Goal: Use online tool/utility: Utilize a website feature to perform a specific function

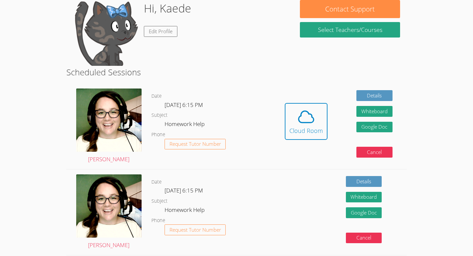
scroll to position [66, 0]
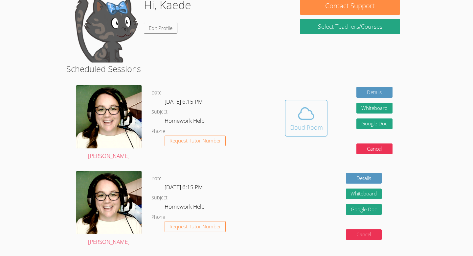
click at [164, 111] on icon at bounding box center [306, 113] width 18 height 18
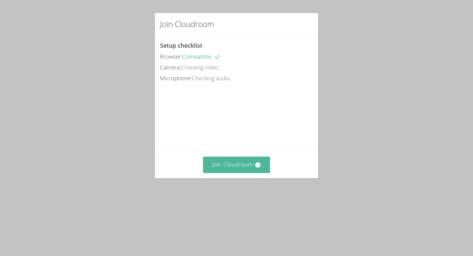
click at [244, 172] on button "Join Cloudroom" at bounding box center [236, 164] width 67 height 16
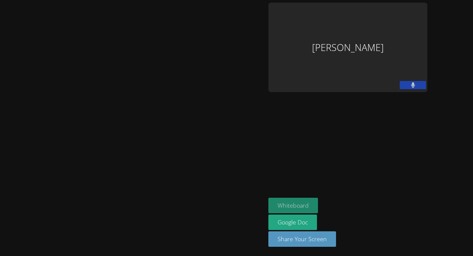
click at [306, 205] on button "Whiteboard" at bounding box center [293, 204] width 50 height 15
click at [409, 85] on button at bounding box center [413, 85] width 26 height 8
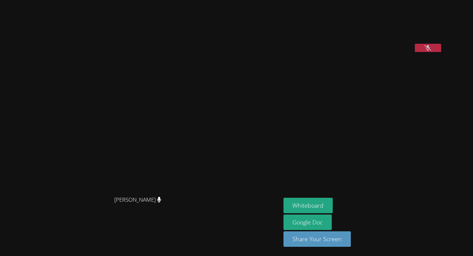
click at [415, 52] on button at bounding box center [428, 48] width 26 height 8
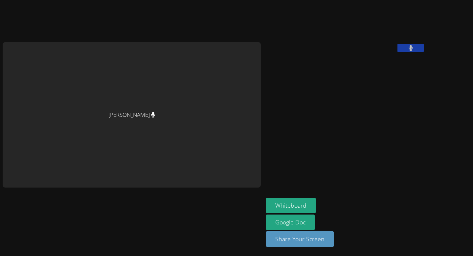
click at [397, 44] on button at bounding box center [410, 48] width 26 height 8
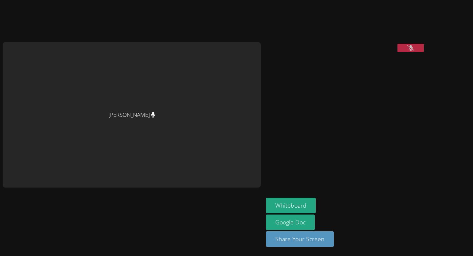
click at [397, 44] on button at bounding box center [410, 48] width 26 height 8
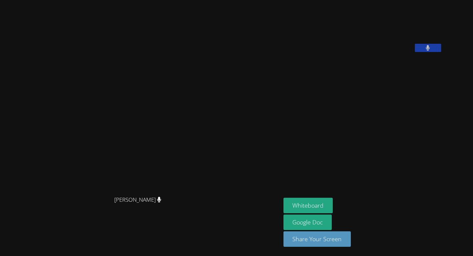
click at [415, 44] on button at bounding box center [428, 48] width 26 height 8
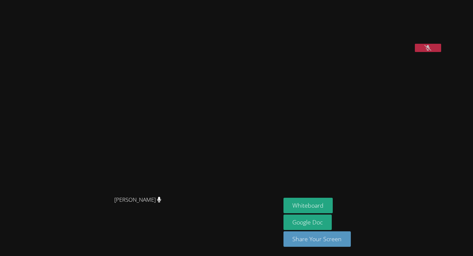
click at [432, 52] on button at bounding box center [428, 48] width 26 height 8
